Goal: Transaction & Acquisition: Obtain resource

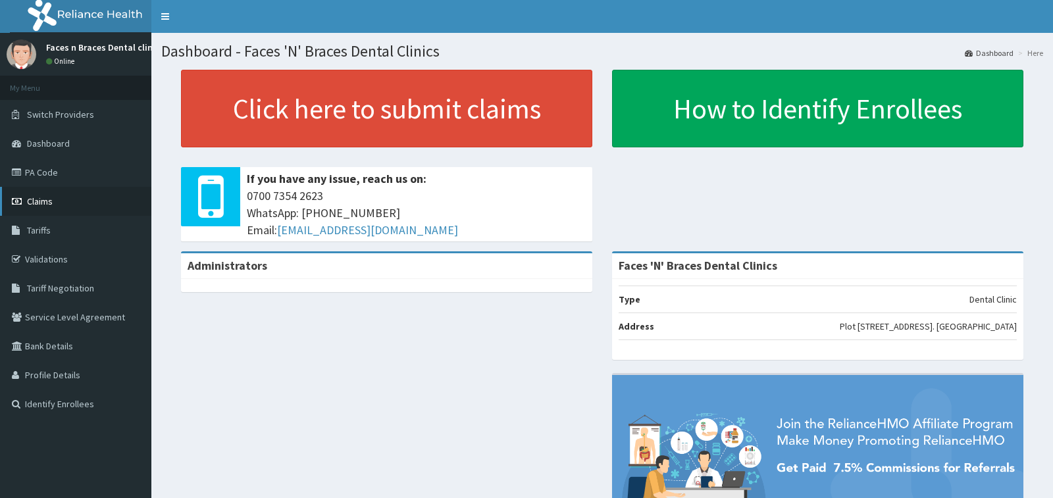
click at [43, 207] on span "Claims" at bounding box center [40, 202] width 26 height 12
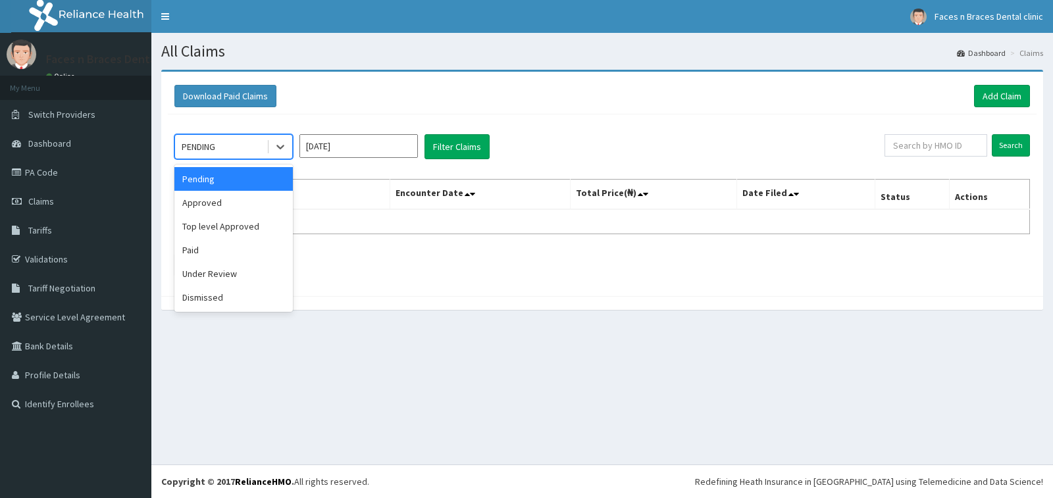
click at [258, 145] on div "PENDING" at bounding box center [221, 146] width 92 height 21
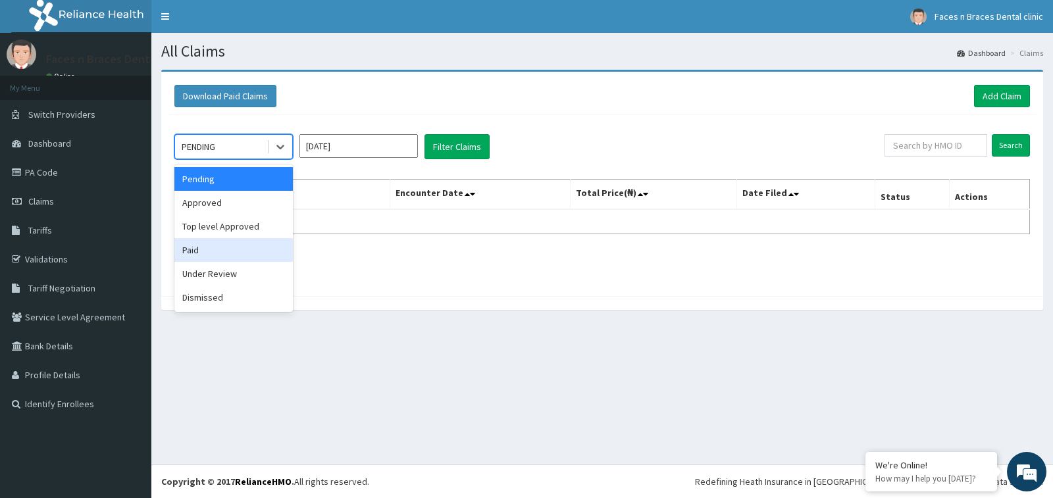
click at [222, 251] on div "Paid" at bounding box center [233, 250] width 119 height 24
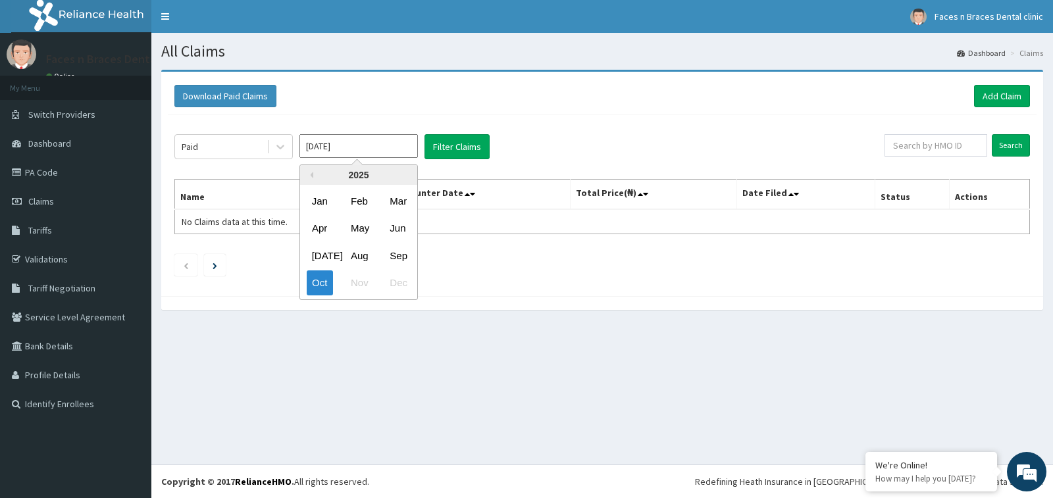
click at [388, 148] on input "Oct 2025" at bounding box center [359, 146] width 119 height 24
click at [398, 258] on div "Sep" at bounding box center [398, 256] width 26 height 24
type input "Sep 2025"
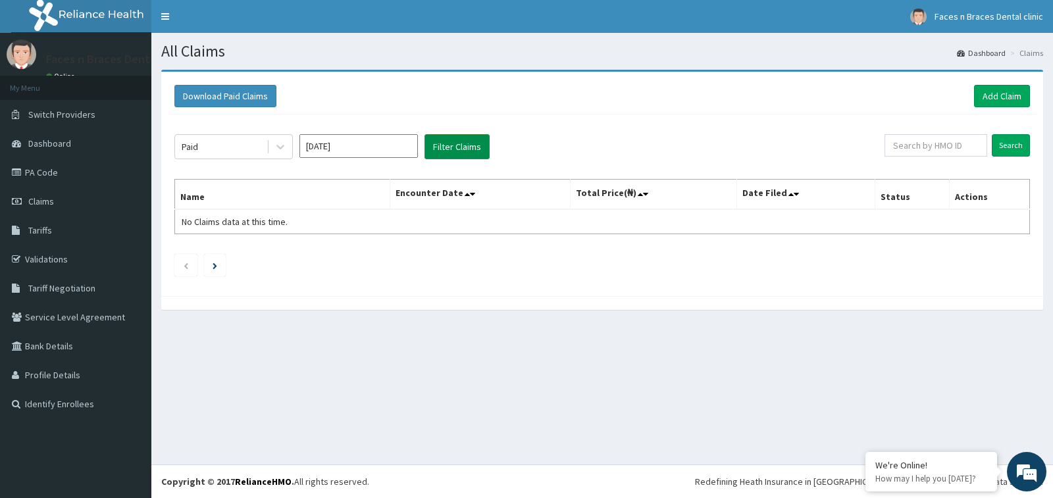
click at [439, 139] on button "Filter Claims" at bounding box center [457, 146] width 65 height 25
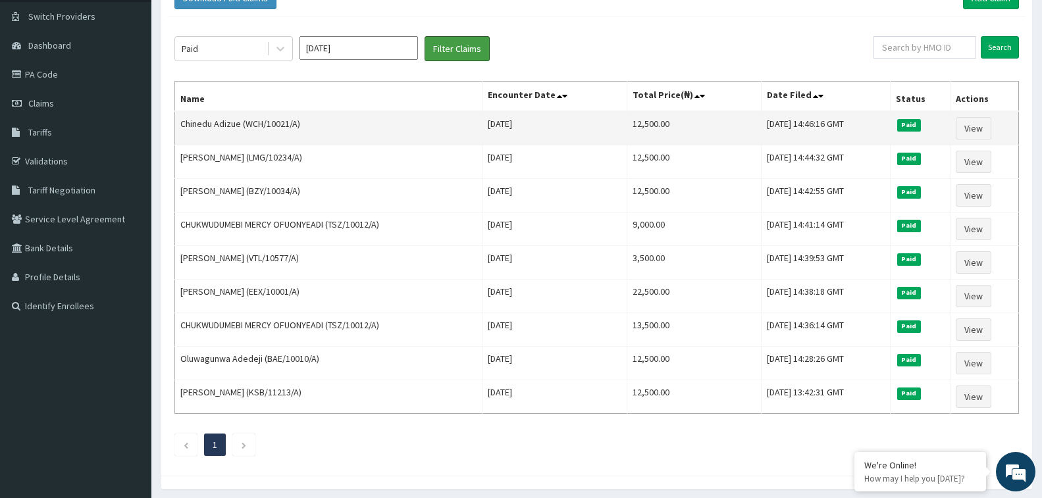
scroll to position [146, 0]
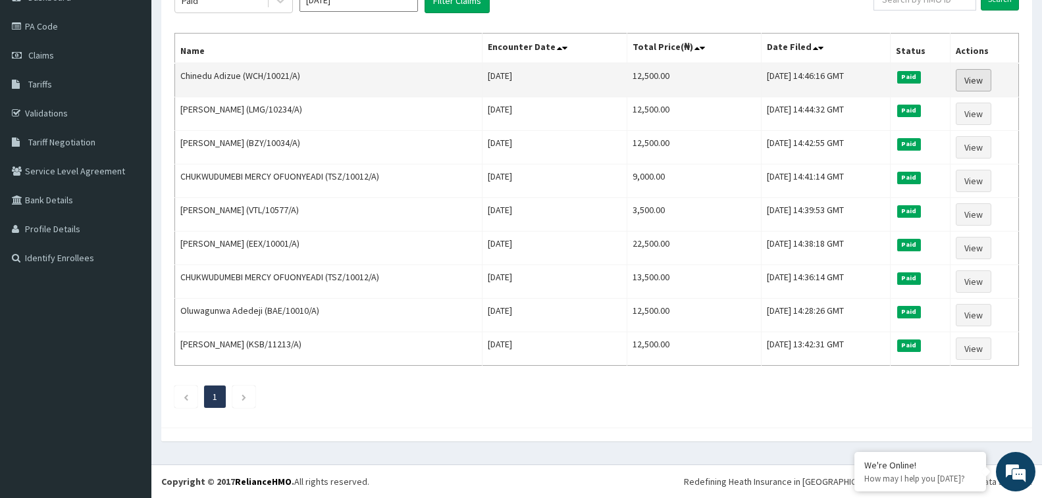
click at [978, 81] on link "View" at bounding box center [974, 80] width 36 height 22
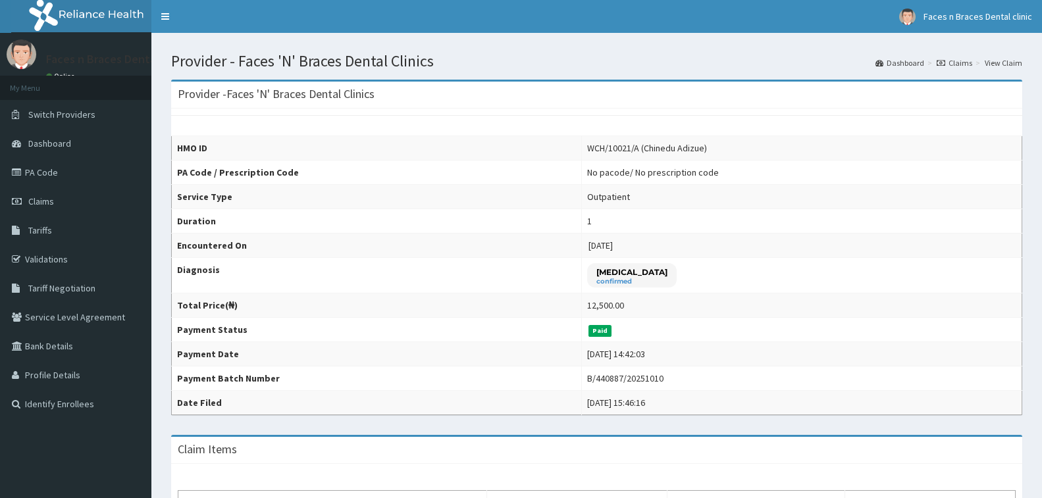
click at [590, 383] on div "B/440887/20251010" at bounding box center [625, 378] width 76 height 13
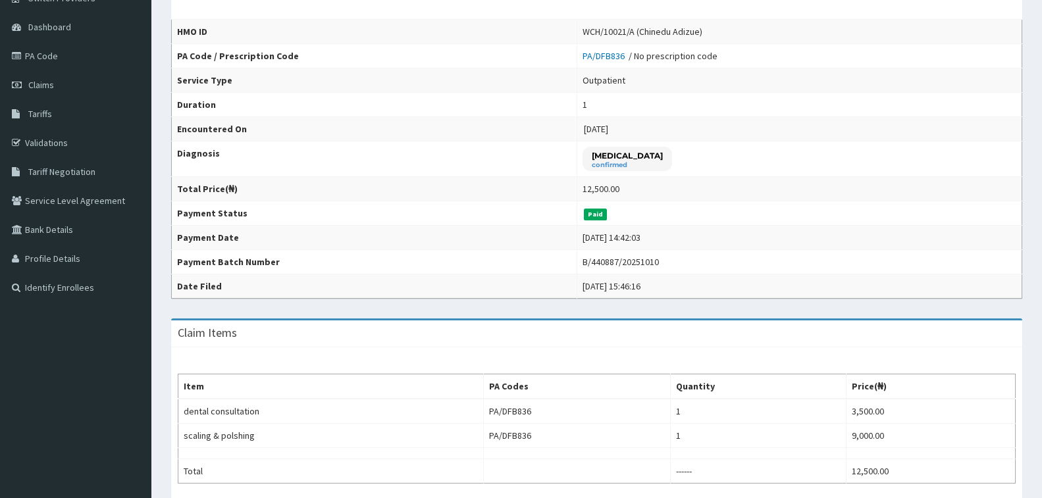
scroll to position [66, 0]
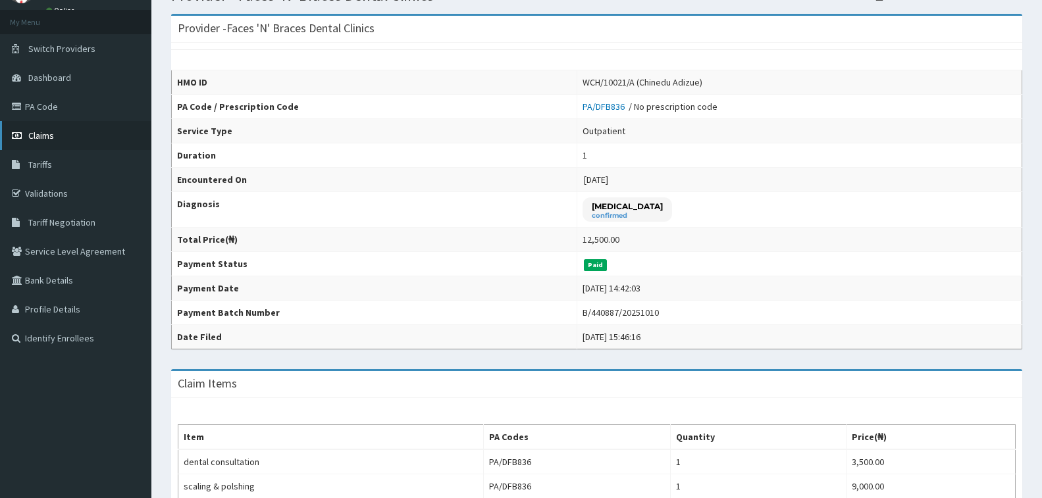
click at [34, 142] on link "Claims" at bounding box center [75, 135] width 151 height 29
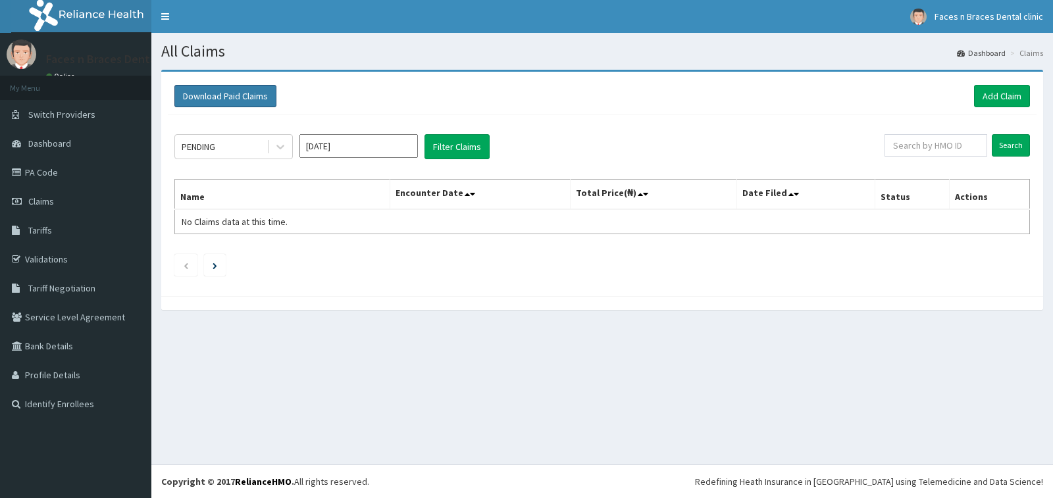
click at [212, 101] on button "Download Paid Claims" at bounding box center [225, 96] width 102 height 22
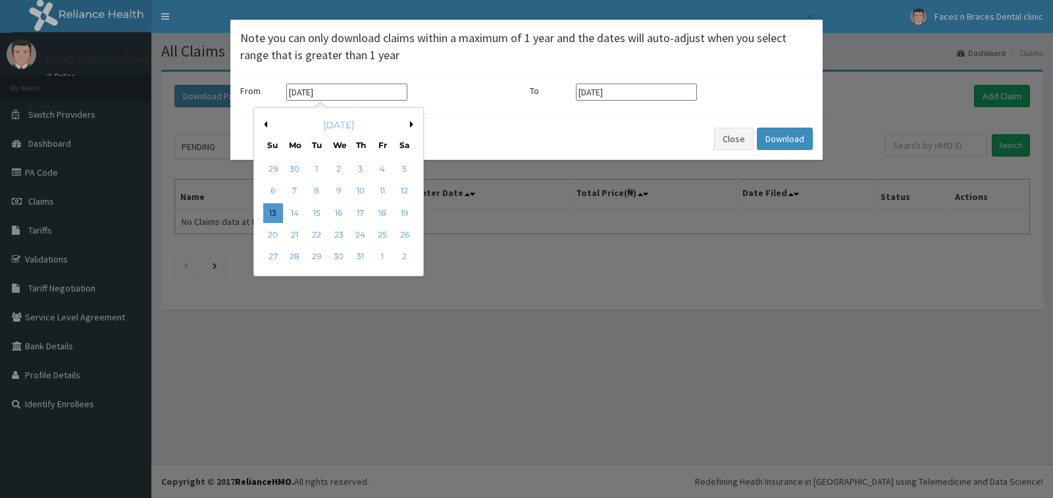
click at [300, 90] on input "13-07-2025" at bounding box center [346, 92] width 121 height 17
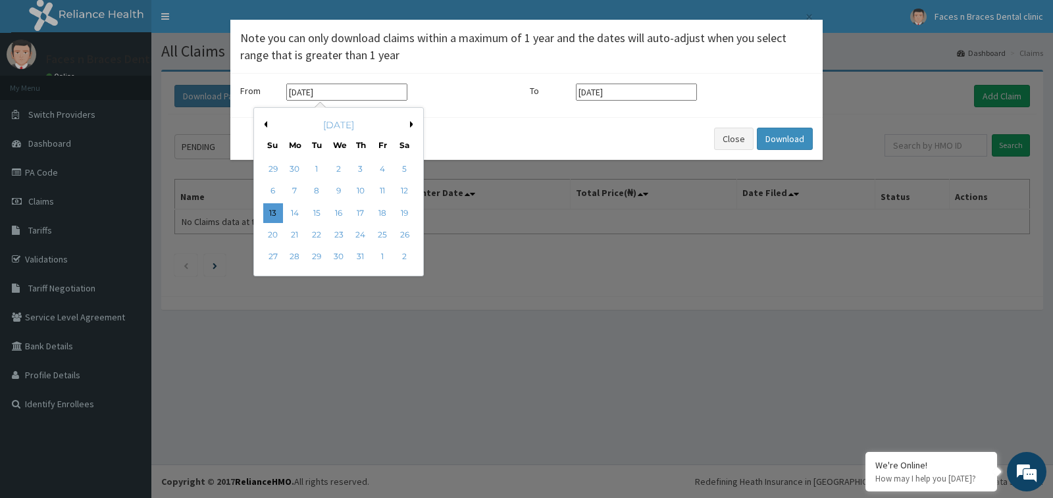
click at [263, 126] on button "Previous Month" at bounding box center [264, 124] width 7 height 7
click at [413, 125] on button "Next Month" at bounding box center [413, 124] width 7 height 7
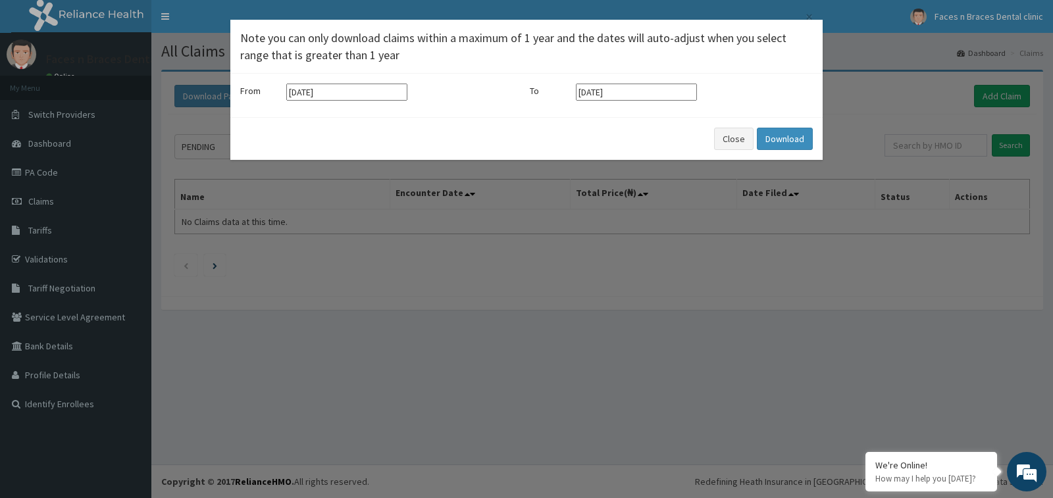
click at [506, 243] on div "× Note you can only download claims within a maximum of 1 year and the dates wi…" at bounding box center [526, 249] width 1053 height 498
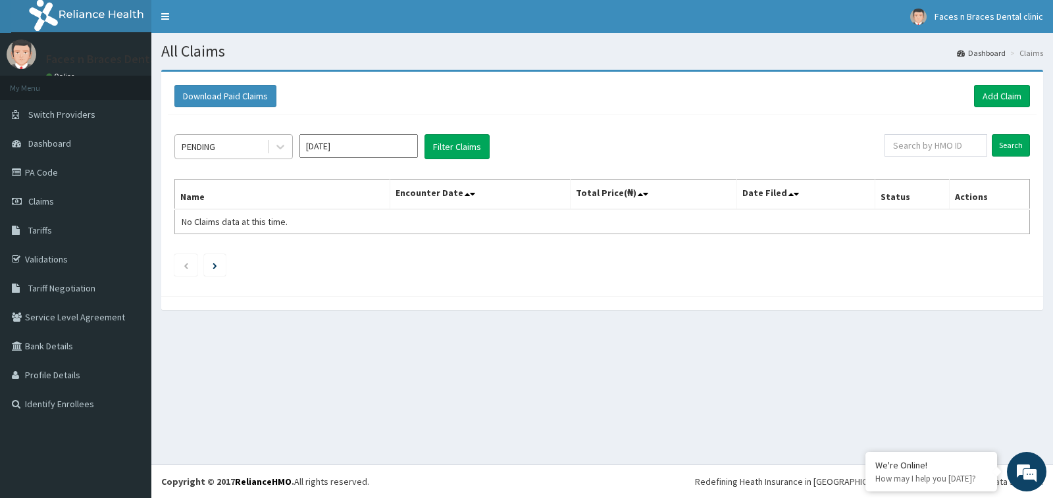
click at [246, 146] on div "PENDING" at bounding box center [221, 146] width 92 height 21
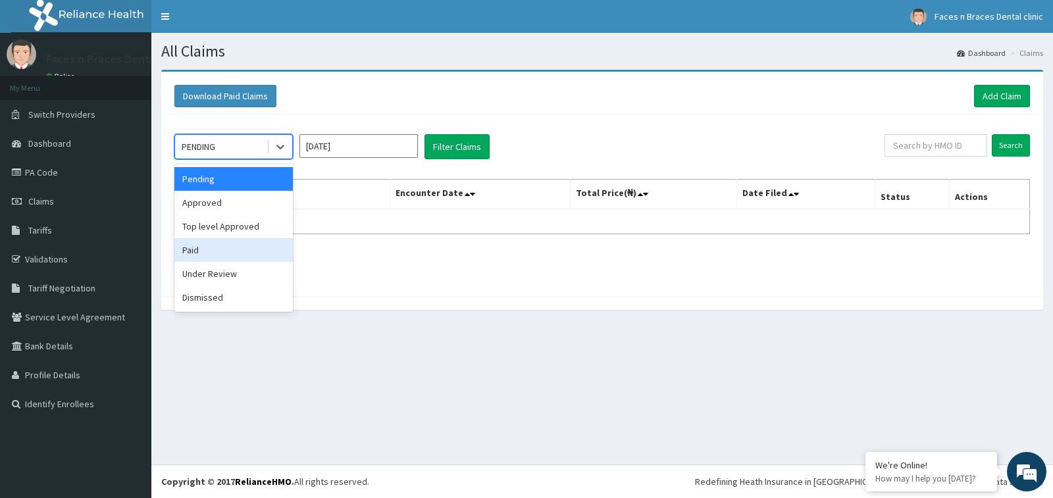
click at [225, 256] on div "Paid" at bounding box center [233, 250] width 119 height 24
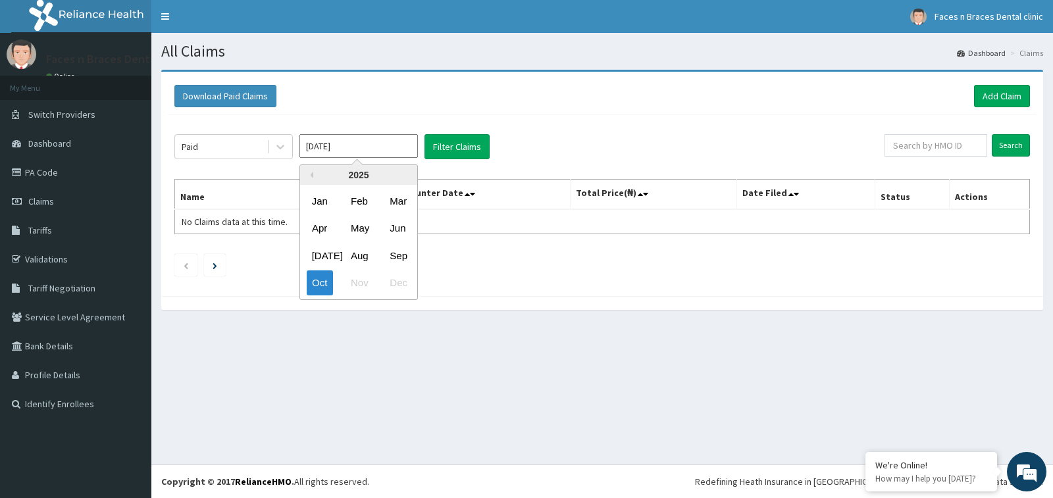
click at [340, 148] on input "[DATE]" at bounding box center [359, 146] width 119 height 24
click at [363, 262] on div "Aug" at bounding box center [359, 256] width 26 height 24
type input "Aug 2025"
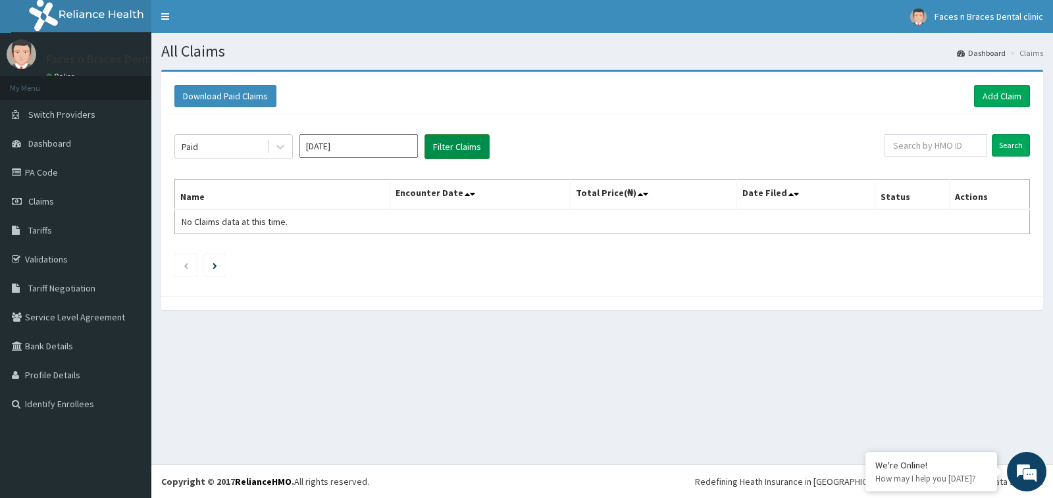
click at [448, 152] on button "Filter Claims" at bounding box center [457, 146] width 65 height 25
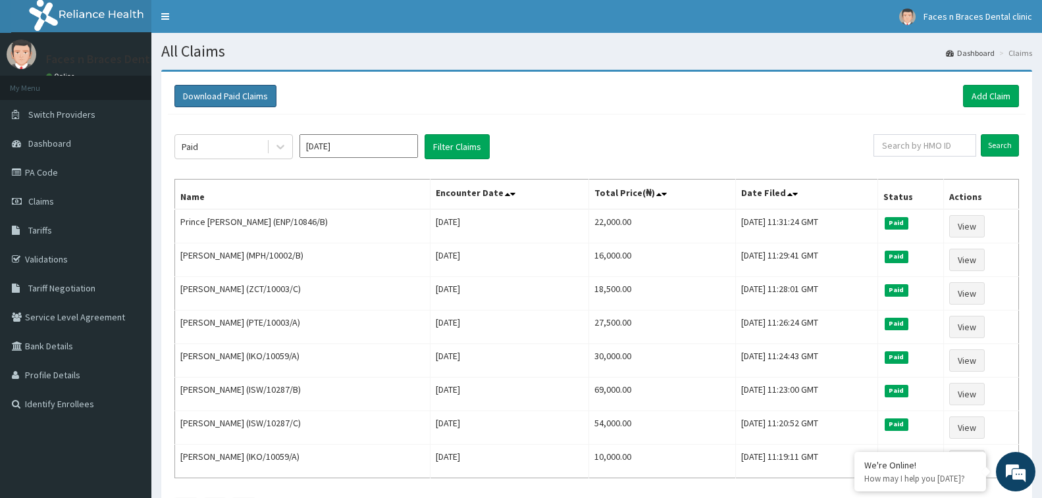
click at [216, 99] on button "Download Paid Claims" at bounding box center [225, 96] width 102 height 22
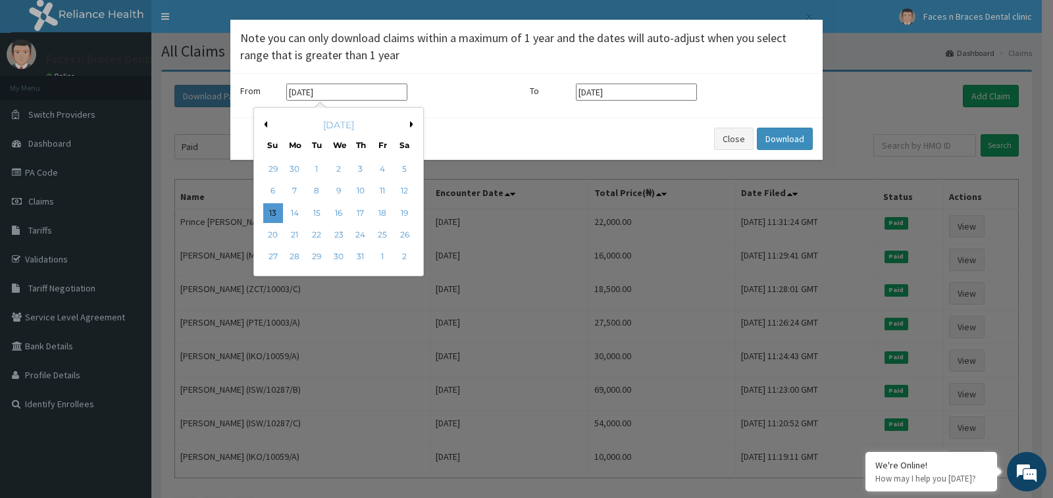
click at [344, 93] on input "[DATE]" at bounding box center [346, 92] width 121 height 17
click at [298, 88] on input "[DATE]" at bounding box center [346, 92] width 121 height 17
click at [410, 125] on button "Next Month" at bounding box center [413, 124] width 7 height 7
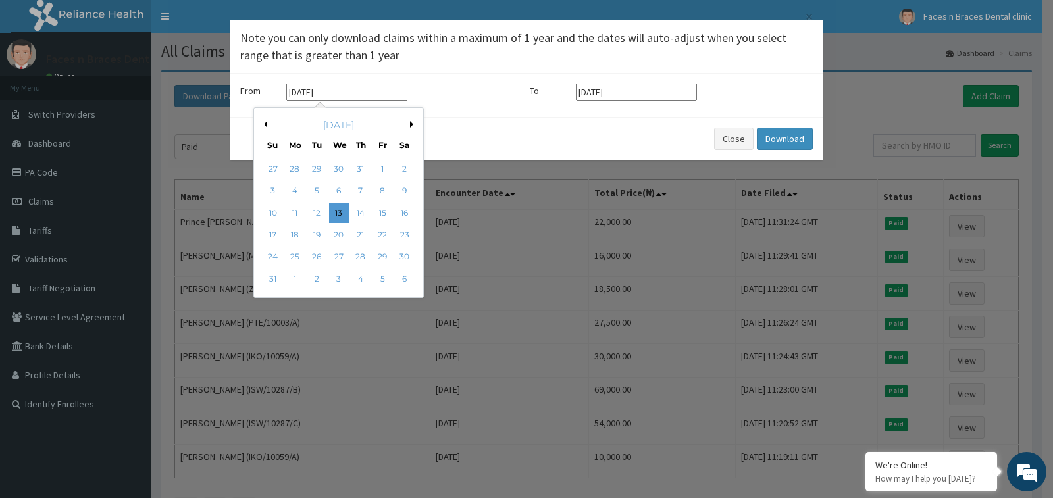
click at [416, 123] on button "Next Month" at bounding box center [413, 124] width 7 height 7
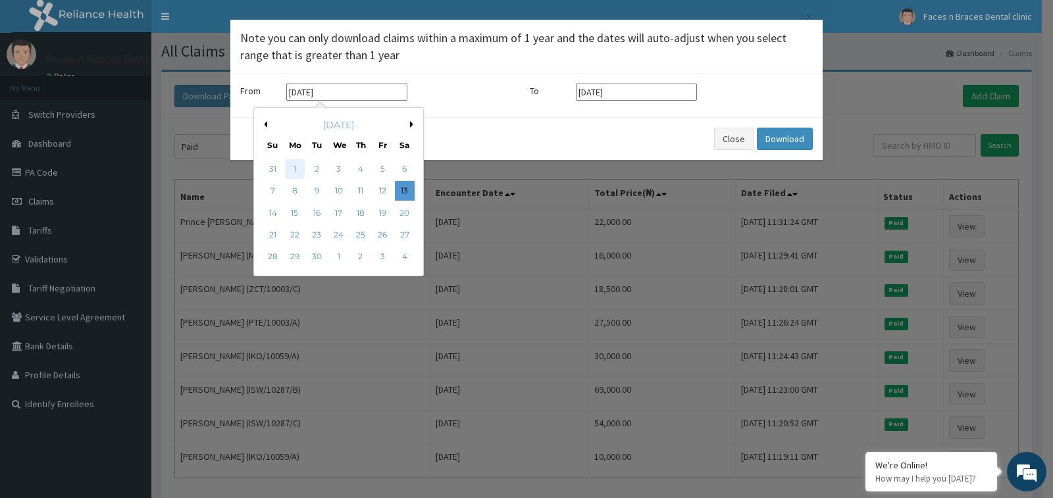
click at [291, 171] on div "1" at bounding box center [295, 169] width 20 height 20
type input "01-09-2025"
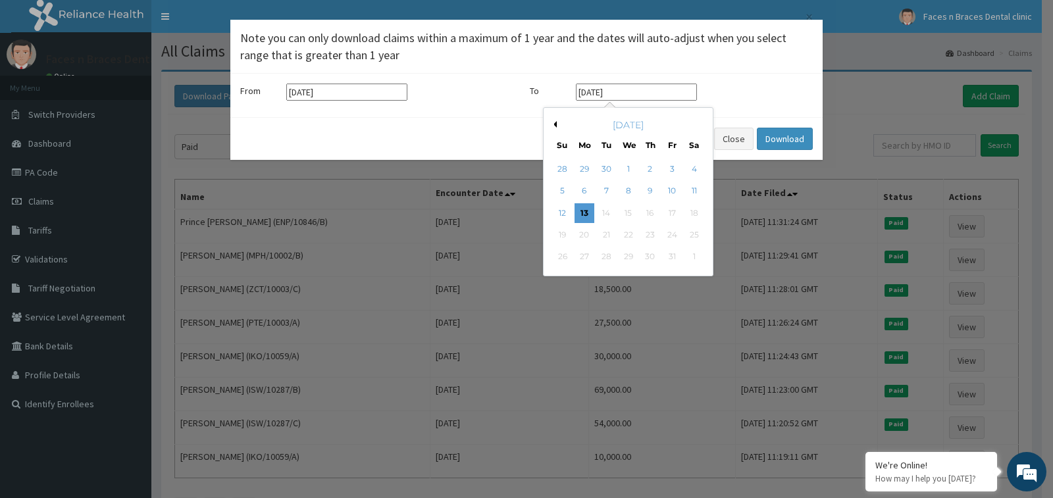
click at [633, 91] on input "[DATE]" at bounding box center [636, 92] width 121 height 17
click at [558, 126] on div "October 2025" at bounding box center [628, 125] width 159 height 13
click at [610, 168] on div "30" at bounding box center [607, 169] width 20 height 20
type input "30-09-2025"
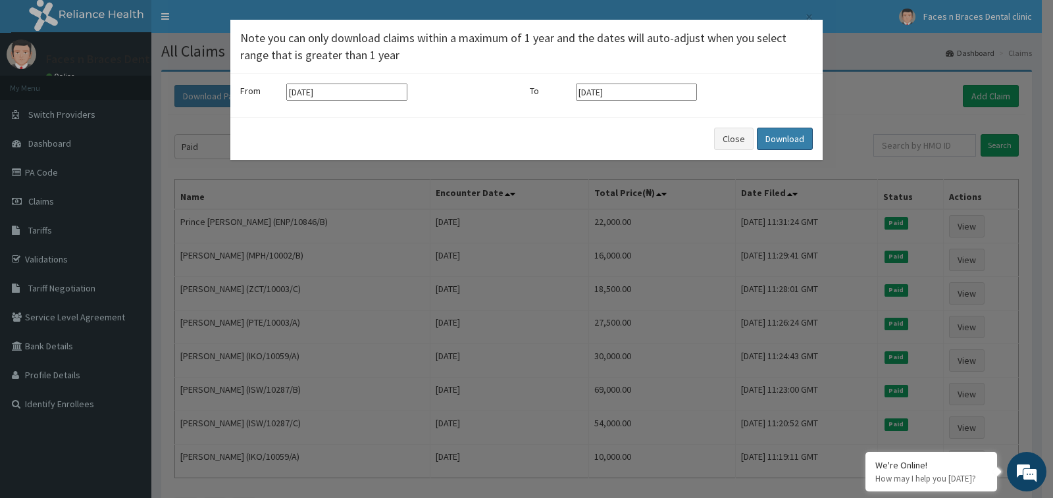
click at [766, 135] on button "Download" at bounding box center [785, 139] width 56 height 22
click at [165, 327] on div "× Note you can only download claims within a maximum of 1 year and the dates wi…" at bounding box center [526, 249] width 1053 height 498
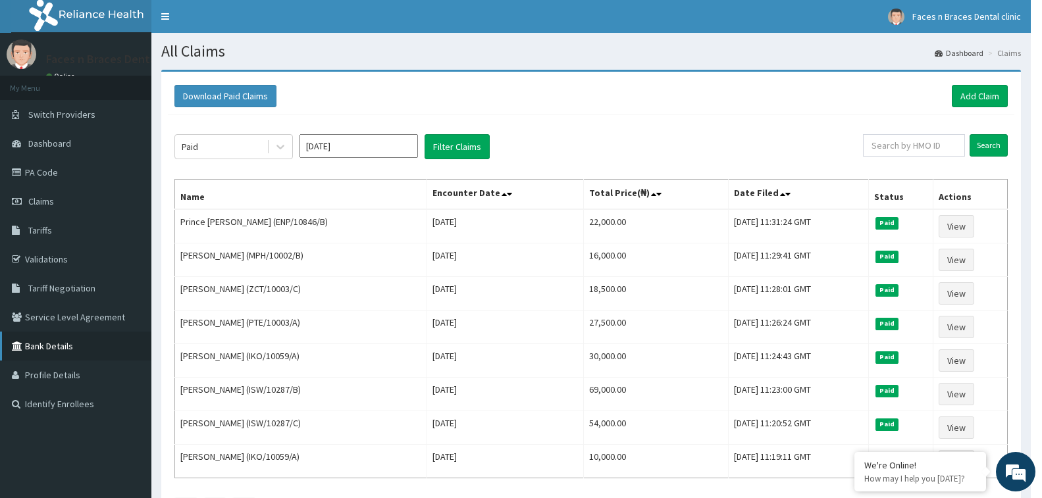
click at [51, 348] on link "Bank Details" at bounding box center [75, 346] width 151 height 29
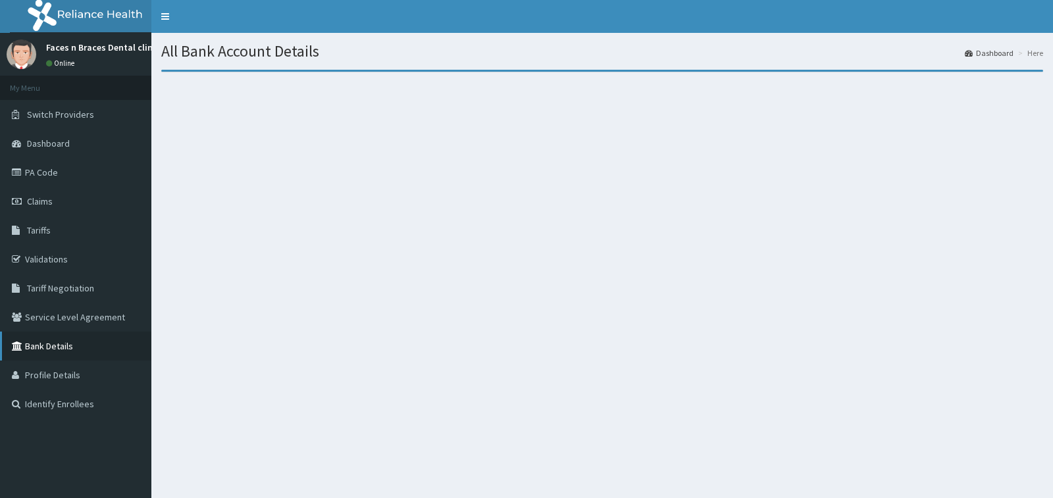
click at [45, 350] on link "Bank Details" at bounding box center [75, 346] width 151 height 29
click at [162, 18] on link "Toggle navigation" at bounding box center [165, 16] width 28 height 33
click at [158, 18] on link "Toggle navigation" at bounding box center [165, 16] width 28 height 33
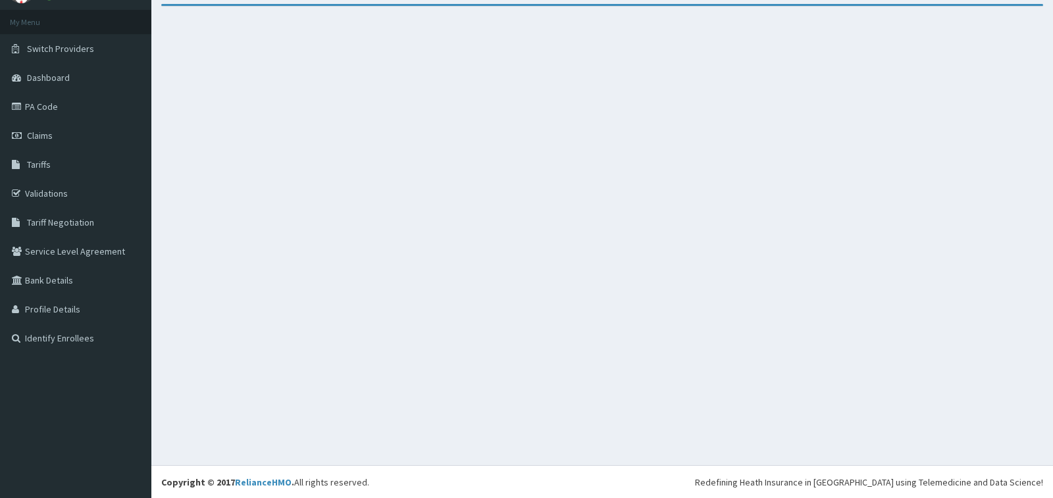
scroll to position [67, 0]
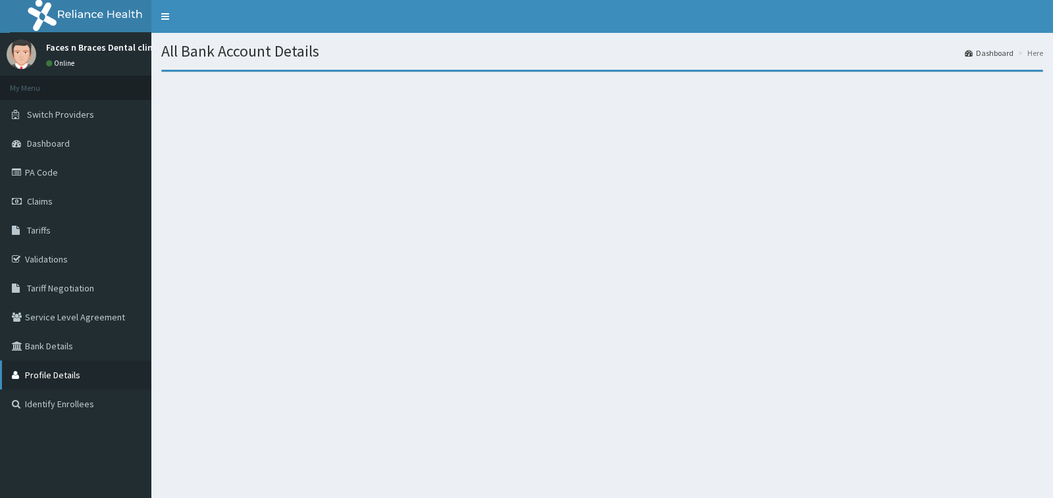
scroll to position [66, 0]
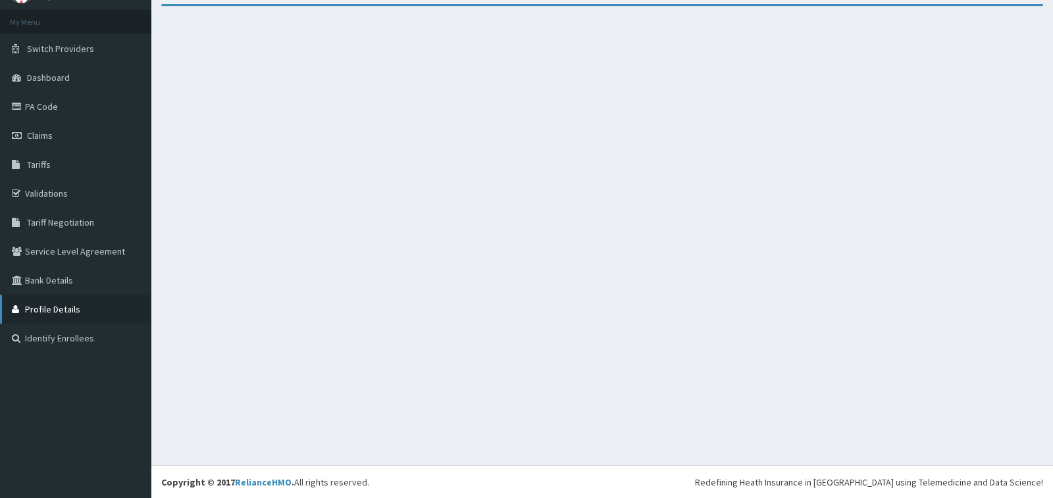
click at [67, 308] on link "Profile Details" at bounding box center [75, 309] width 151 height 29
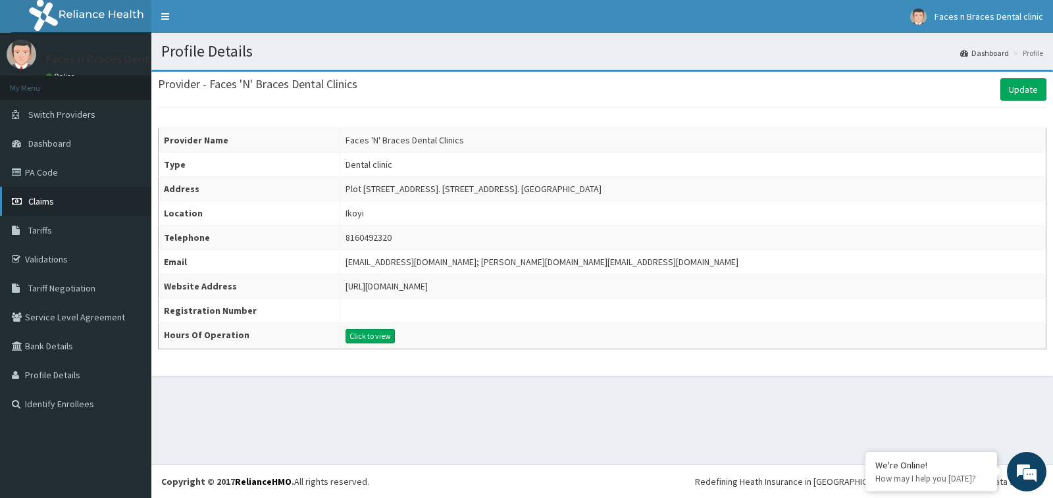
drag, startPoint x: 86, startPoint y: 367, endPoint x: 51, endPoint y: 198, distance: 172.1
click at [51, 198] on span "Claims" at bounding box center [41, 202] width 26 height 12
